Goal: Task Accomplishment & Management: Complete application form

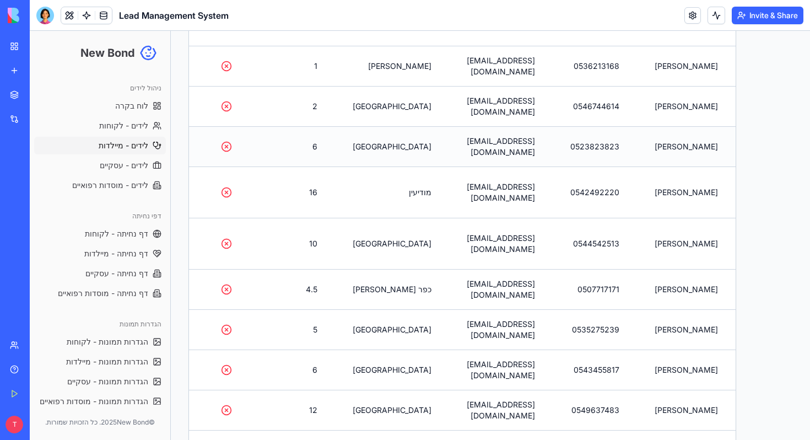
scroll to position [352, 0]
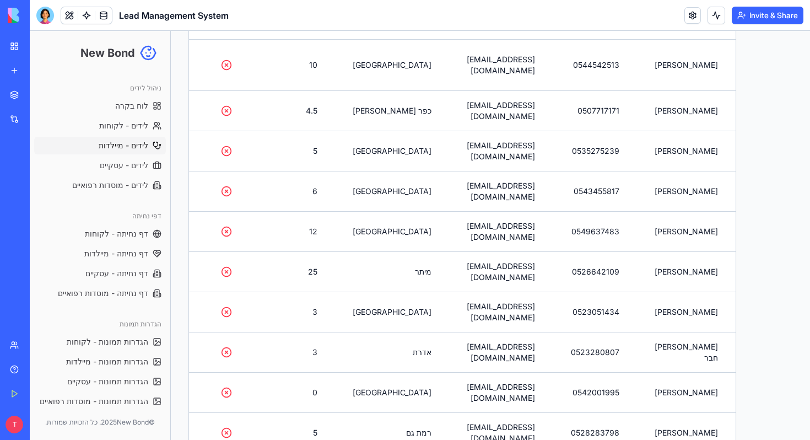
click at [9, 49] on link "My Workspace" at bounding box center [25, 46] width 44 height 22
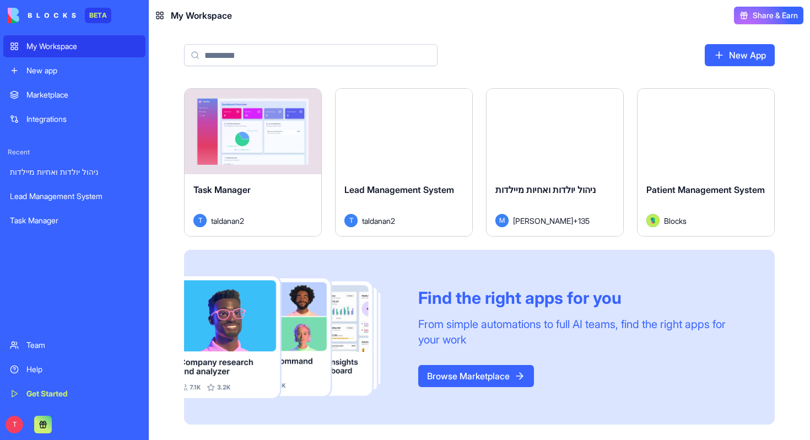
click at [555, 190] on span "ניהול יולדות ואחיות מיילדות" at bounding box center [545, 189] width 100 height 11
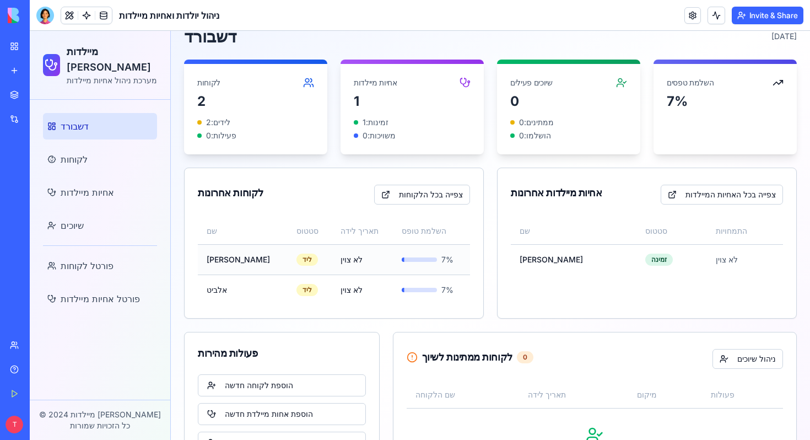
scroll to position [110, 0]
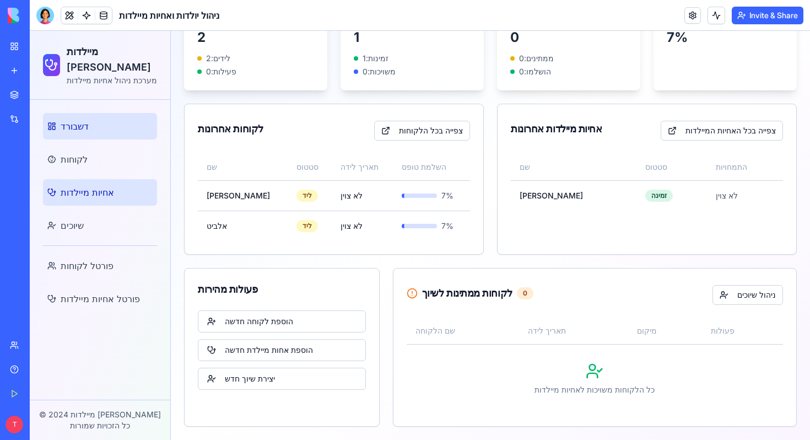
click at [103, 191] on span "אחיות מיילדות" at bounding box center [87, 192] width 53 height 13
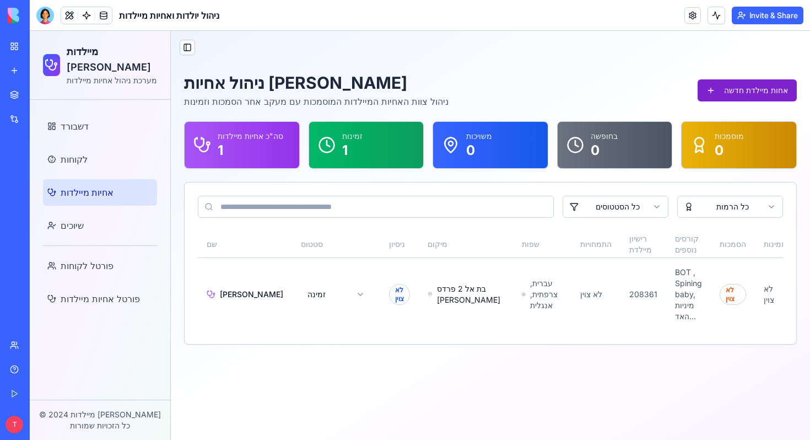
click at [758, 94] on button "אחות מיילדת חדשה" at bounding box center [747, 90] width 99 height 22
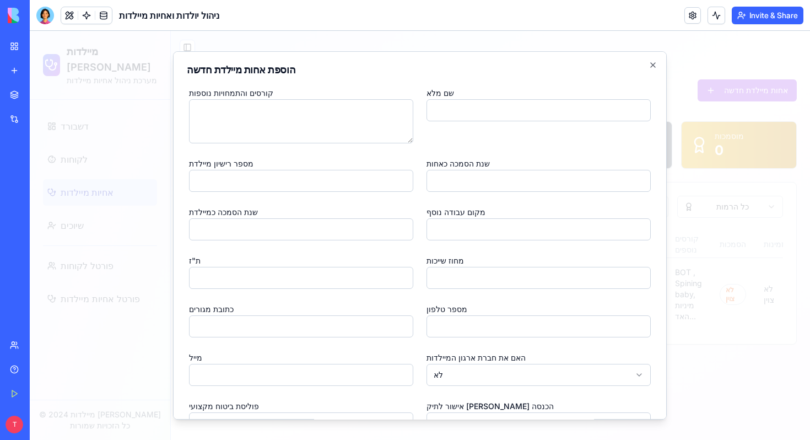
click at [484, 159] on label "שנת הסמכה כאחות" at bounding box center [457, 163] width 63 height 9
click at [484, 170] on input "שנת הסמכה כאחות" at bounding box center [538, 181] width 224 height 22
click at [484, 159] on label "שנת הסמכה כאחות" at bounding box center [457, 163] width 63 height 9
click at [484, 170] on input "שנת הסמכה כאחות" at bounding box center [538, 181] width 224 height 22
click at [484, 159] on label "שנת הסמכה כאחות" at bounding box center [457, 163] width 63 height 9
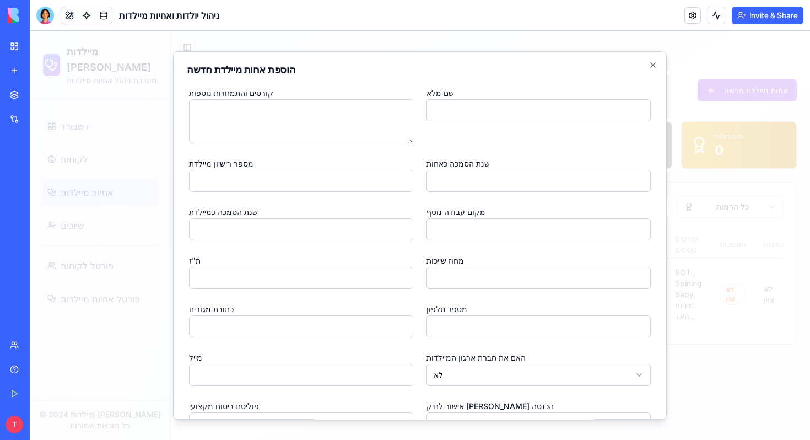
click at [484, 170] on input "שנת הסמכה כאחות" at bounding box center [538, 181] width 224 height 22
click at [474, 161] on label "שנת הסמכה כאחות" at bounding box center [457, 163] width 63 height 9
click at [474, 170] on input "שנת הסמכה כאחות" at bounding box center [538, 181] width 224 height 22
click at [474, 161] on label "שנת הסמכה כאחות" at bounding box center [457, 163] width 63 height 9
click at [474, 170] on input "שנת הסמכה כאחות" at bounding box center [538, 181] width 224 height 22
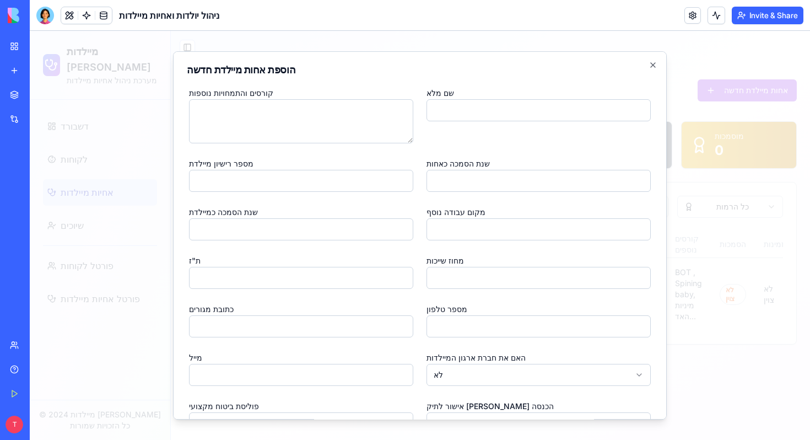
click at [474, 161] on label "שנת הסמכה כאחות" at bounding box center [457, 163] width 63 height 9
click at [474, 170] on input "שנת הסמכה כאחות" at bounding box center [538, 181] width 224 height 22
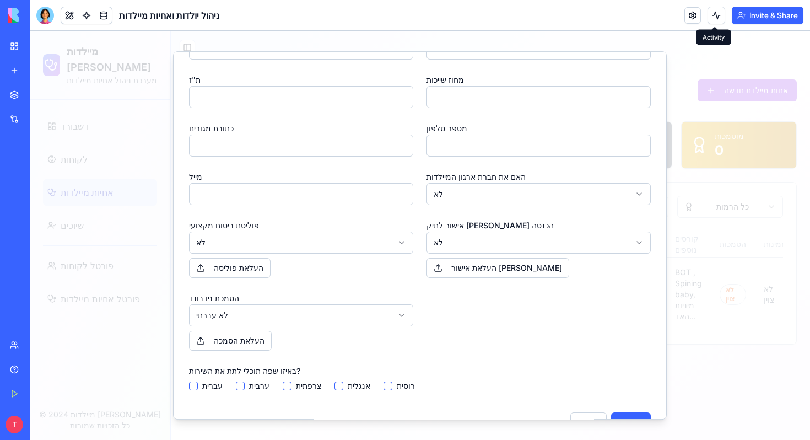
scroll to position [191, 0]
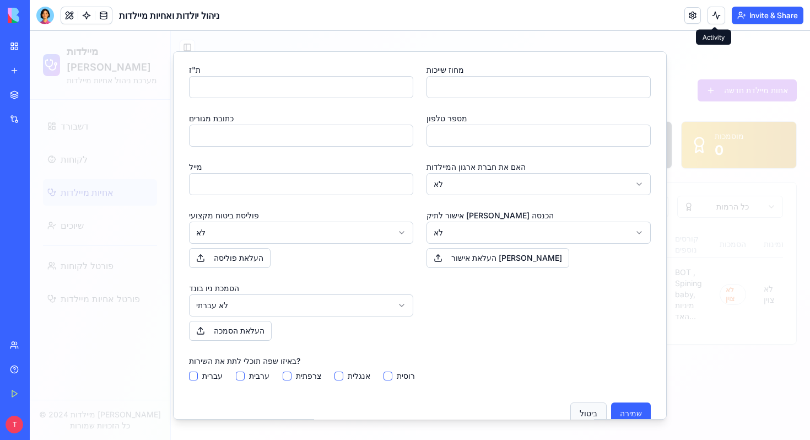
click at [583, 406] on button "ביטול" at bounding box center [588, 413] width 36 height 22
